Goal: Task Accomplishment & Management: Use online tool/utility

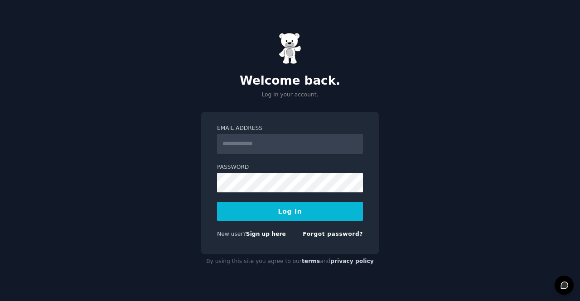
click at [300, 144] on input "Email Address" at bounding box center [290, 144] width 146 height 20
click at [175, 233] on div "Welcome back. Log in your account. Email Address Password Log In New user? Sign…" at bounding box center [290, 150] width 580 height 301
click at [267, 235] on link "Sign up here" at bounding box center [266, 234] width 40 height 6
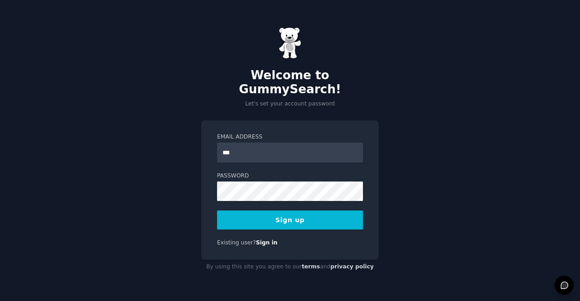
type input "**********"
click at [291, 213] on button "Sign up" at bounding box center [290, 220] width 146 height 19
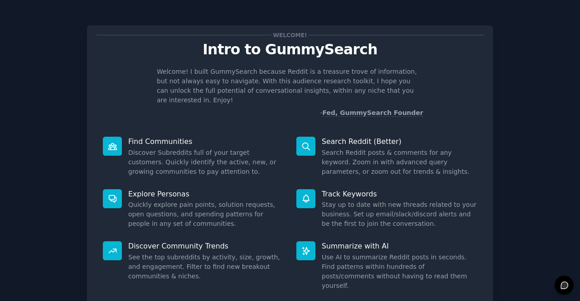
scroll to position [53, 0]
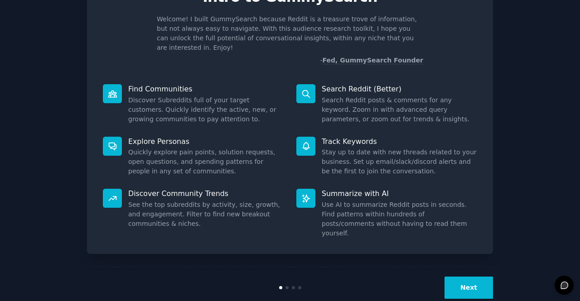
click at [470, 277] on button "Next" at bounding box center [469, 288] width 48 height 22
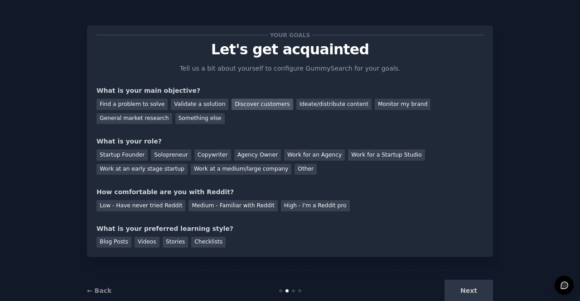
click at [261, 105] on div "Discover customers" at bounding box center [262, 104] width 61 height 11
click at [375, 104] on div "Monitor my brand" at bounding box center [403, 104] width 56 height 11
click at [237, 104] on div "Discover customers" at bounding box center [262, 104] width 61 height 11
click at [304, 155] on div "Work for an Agency" at bounding box center [314, 155] width 61 height 11
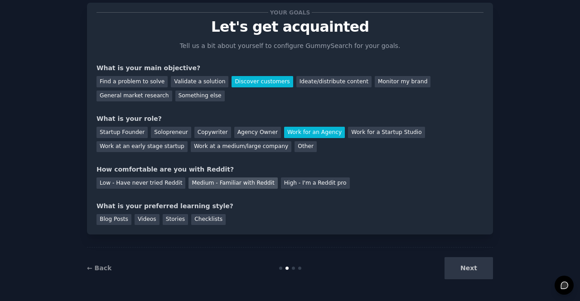
click at [244, 180] on div "Medium - Familiar with Reddit" at bounding box center [232, 183] width 89 height 11
click at [118, 222] on div "Blog Posts" at bounding box center [114, 219] width 35 height 11
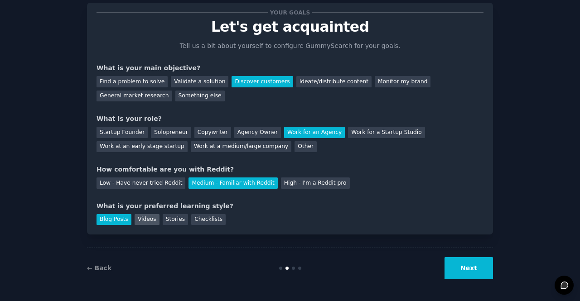
click at [150, 219] on div "Videos" at bounding box center [147, 219] width 25 height 11
click at [170, 221] on div "Stories" at bounding box center [175, 219] width 25 height 11
click at [469, 272] on button "Next" at bounding box center [469, 268] width 48 height 22
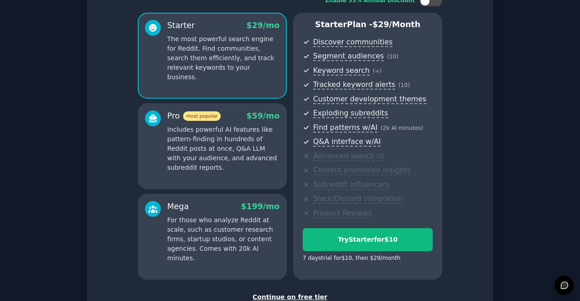
scroll to position [132, 0]
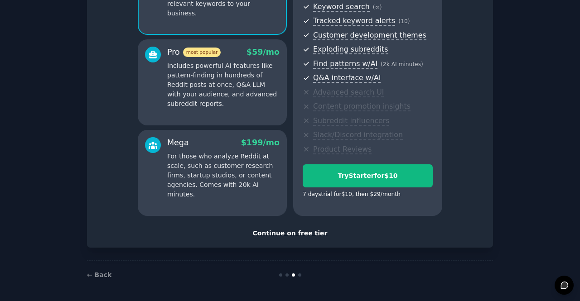
click at [290, 233] on div "Continue on free tier" at bounding box center [290, 234] width 387 height 10
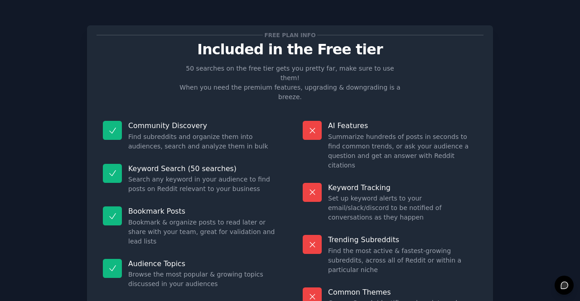
scroll to position [51, 0]
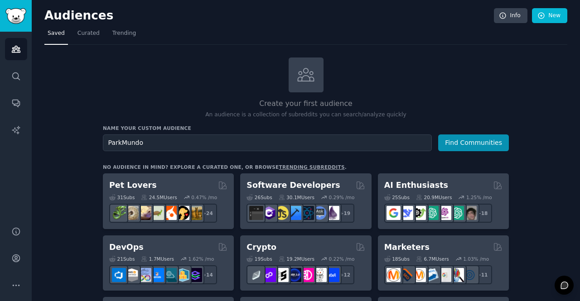
click at [287, 135] on input "ParkMundo" at bounding box center [267, 143] width 329 height 17
type input "A"
type input "t"
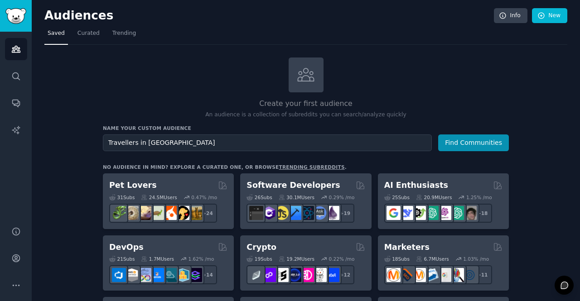
click at [132, 142] on input "Travellers in Australia" at bounding box center [267, 143] width 329 height 17
drag, startPoint x: 133, startPoint y: 144, endPoint x: 99, endPoint y: 144, distance: 34.0
type input "Airport Travellers in Australia"
click at [453, 137] on button "Find Communities" at bounding box center [473, 143] width 71 height 17
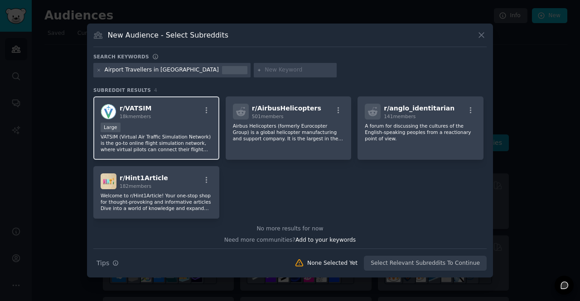
scroll to position [2, 0]
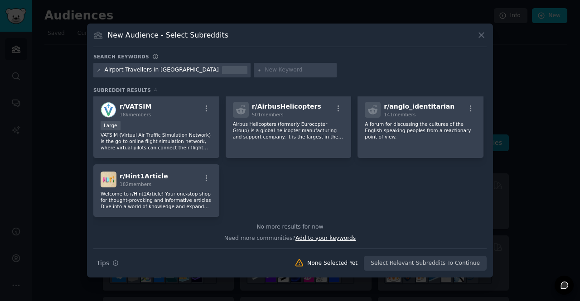
click at [307, 241] on span "Add to your keywords" at bounding box center [325, 238] width 60 height 6
type input "Australian travellers"
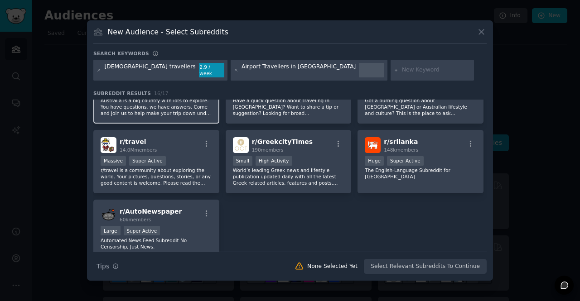
scroll to position [250, 0]
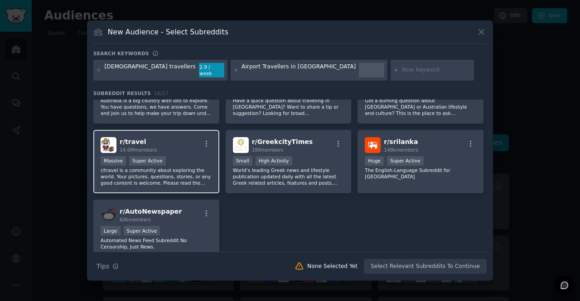
click at [196, 156] on div "Massive Super Active" at bounding box center [156, 161] width 111 height 11
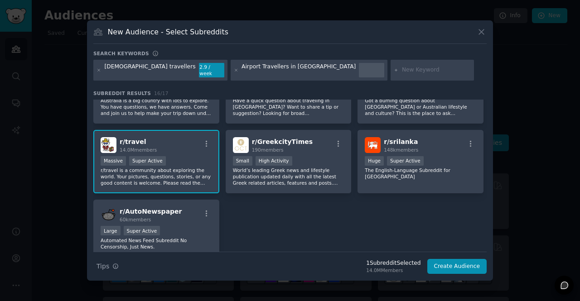
click at [474, 35] on div "New Audience - Select Subreddits" at bounding box center [289, 35] width 393 height 17
click at [480, 34] on icon at bounding box center [481, 32] width 5 height 5
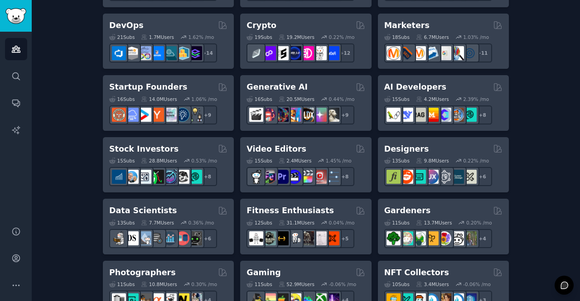
scroll to position [262, 0]
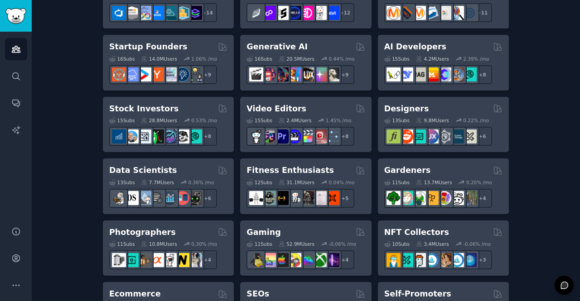
click at [527, 155] on div "Create your first audience An audience is a collection of subreddits you can se…" at bounding box center [305, 288] width 523 height 987
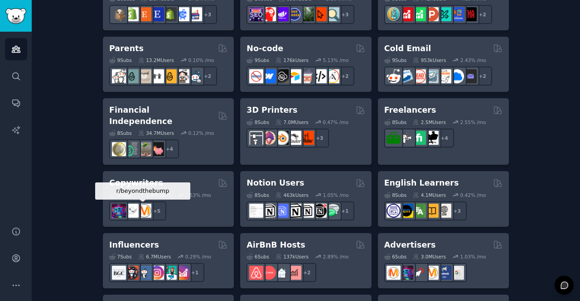
scroll to position [596, 0]
